Goal: Information Seeking & Learning: Learn about a topic

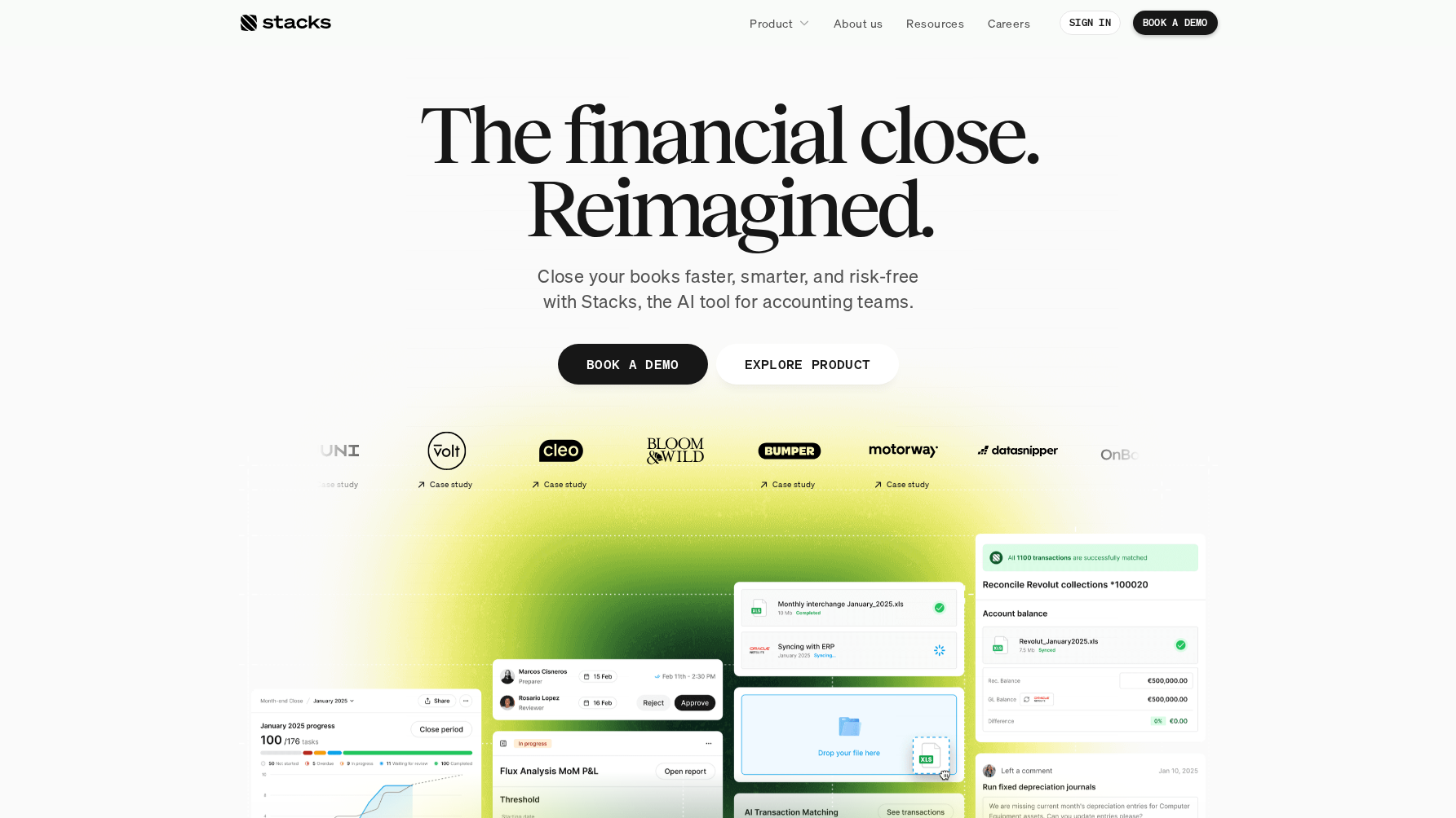
click at [928, 26] on p "Resources" at bounding box center [935, 23] width 58 height 17
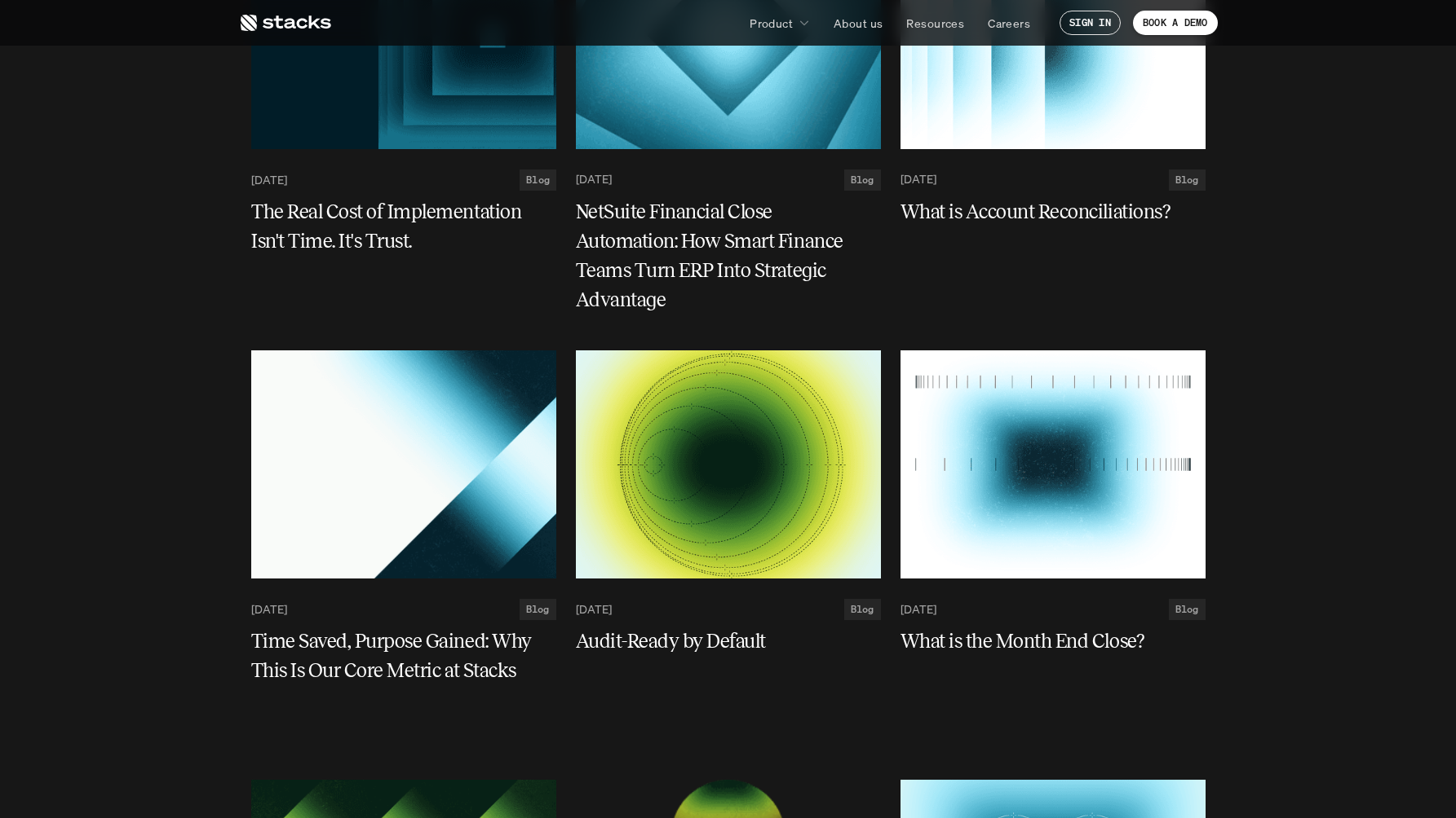
scroll to position [2542, 0]
